Goal: Find specific page/section: Find specific page/section

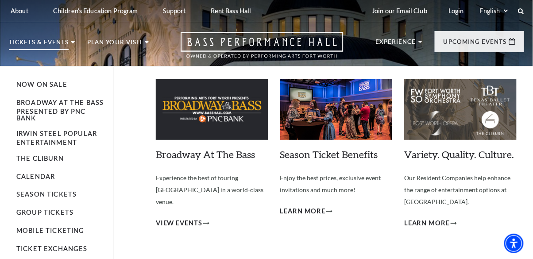
click at [68, 41] on li "Tickets & Events Now On Sale Broadway At The Bass presented by PNC Bank Irwin S…" at bounding box center [42, 52] width 66 height 27
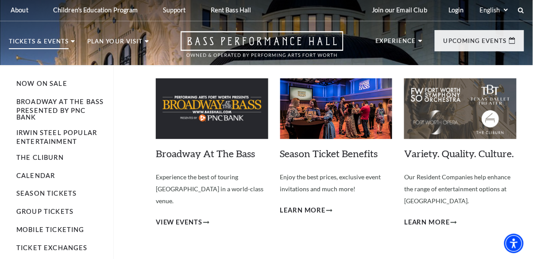
scroll to position [1, 0]
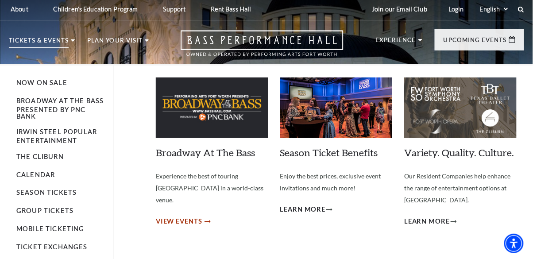
click at [202, 216] on span "View Events" at bounding box center [179, 221] width 47 height 11
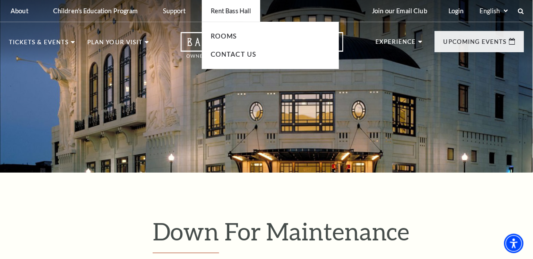
click at [237, 13] on p "Rent Bass Hall" at bounding box center [231, 11] width 41 height 8
click at [230, 39] on link "Rooms" at bounding box center [224, 36] width 27 height 8
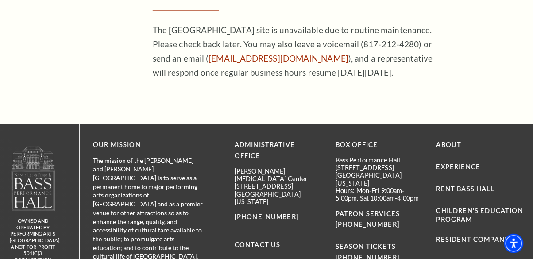
scroll to position [243, 0]
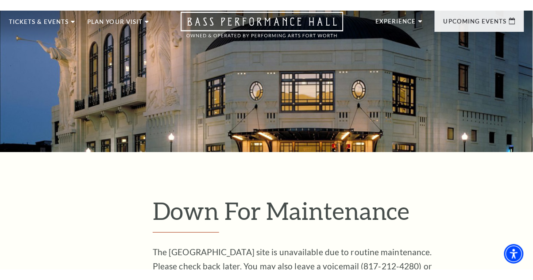
scroll to position [33, 0]
